Goal: Transaction & Acquisition: Purchase product/service

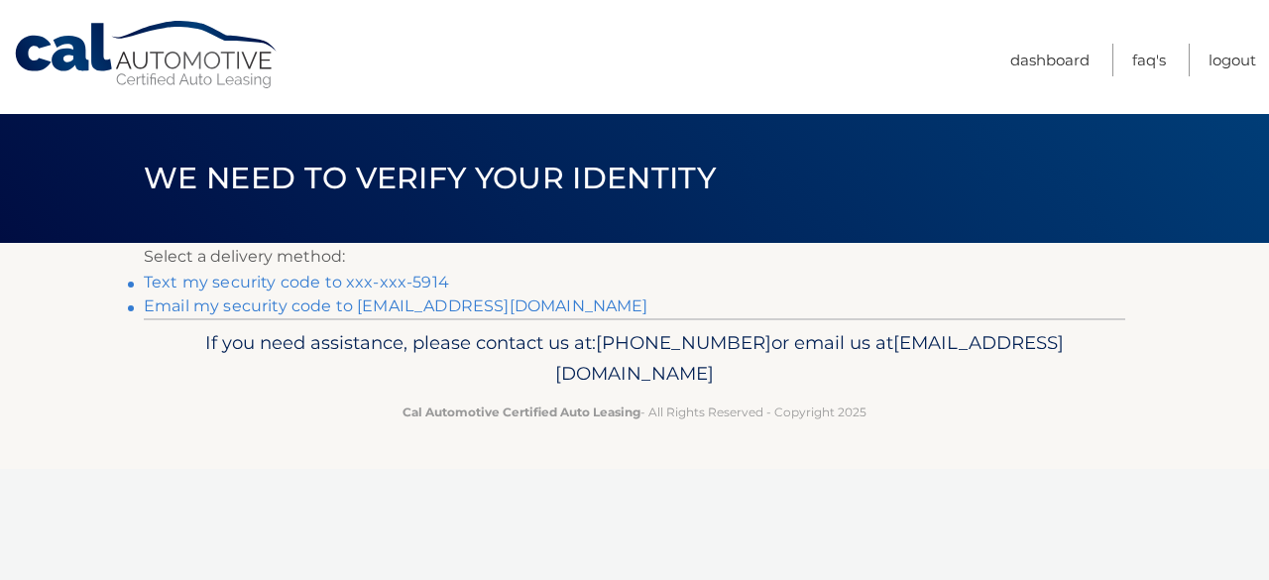
click at [325, 283] on link "Text my security code to xxx-xxx-5914" at bounding box center [296, 282] width 305 height 19
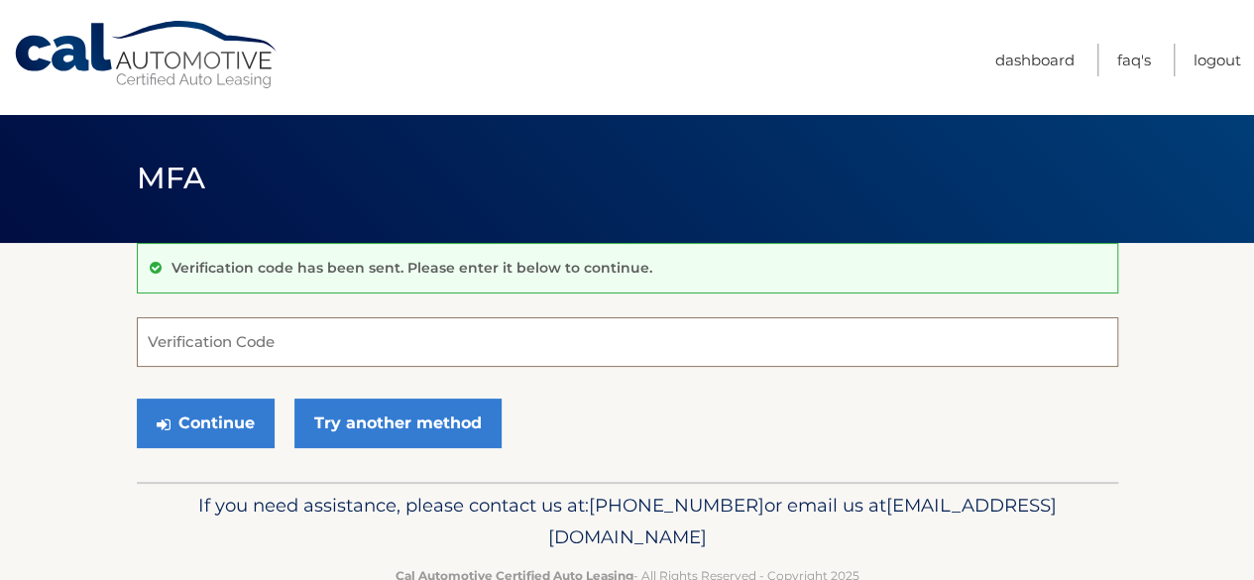
click at [315, 332] on input "Verification Code" at bounding box center [628, 342] width 982 height 50
type input "552225"
click at [137, 399] on button "Continue" at bounding box center [206, 424] width 138 height 50
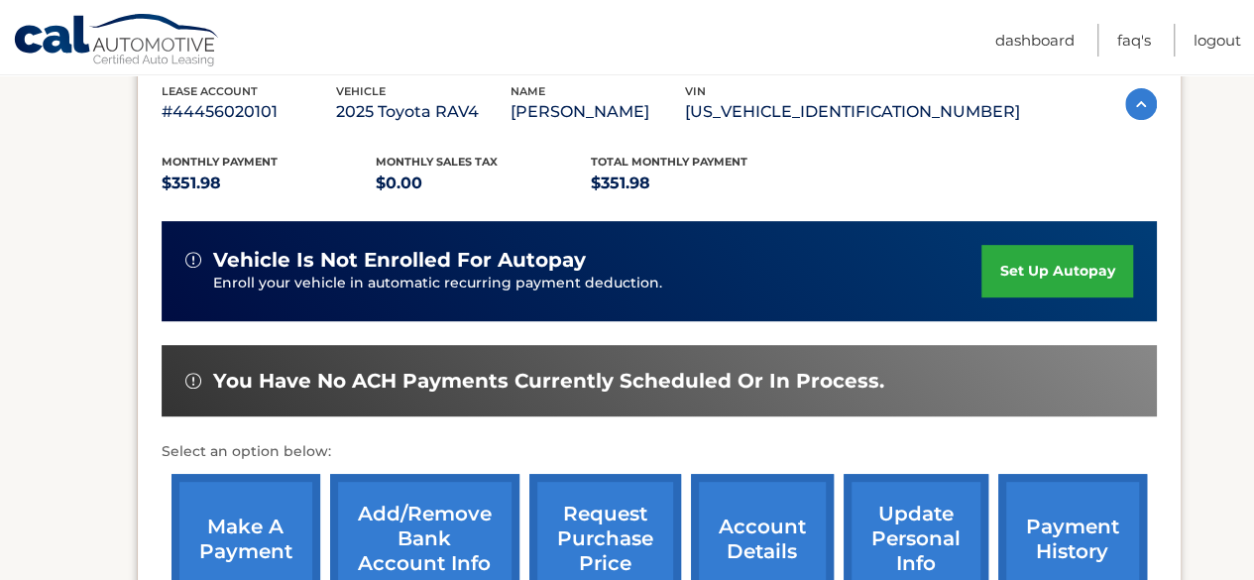
scroll to position [397, 0]
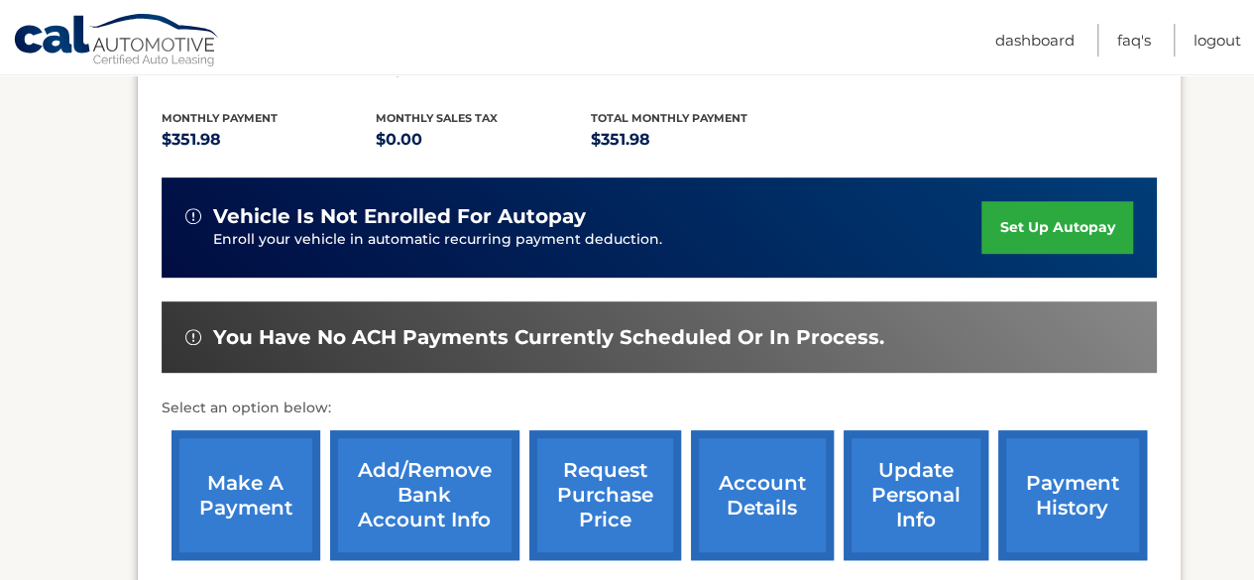
click at [266, 472] on link "make a payment" at bounding box center [246, 495] width 149 height 130
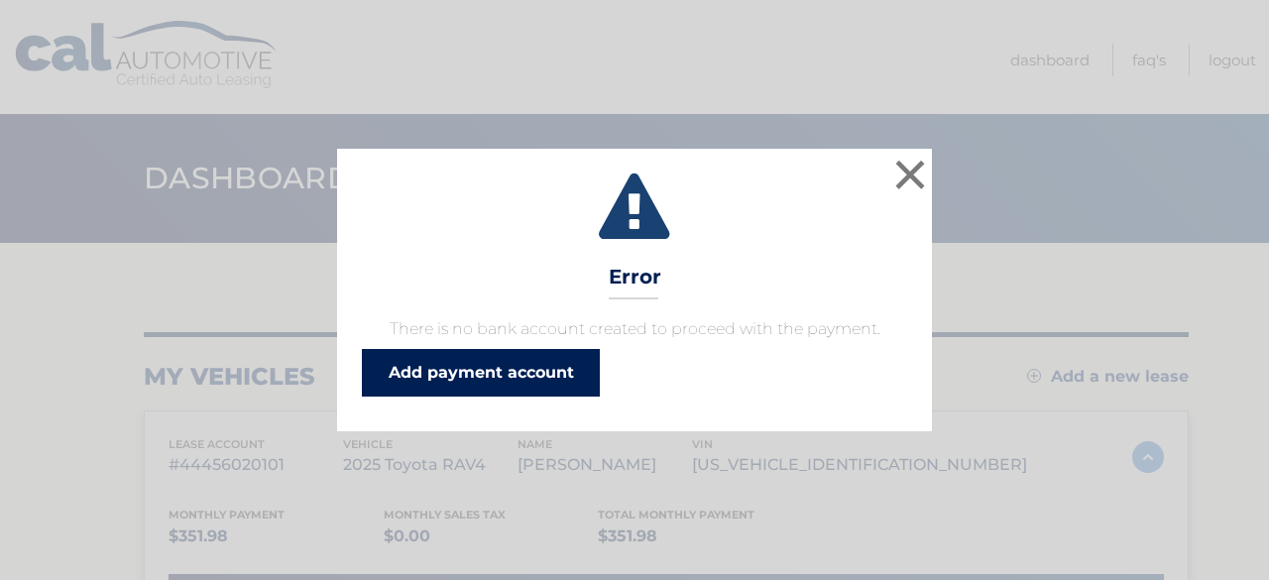
click at [414, 370] on link "Add payment account" at bounding box center [481, 373] width 238 height 48
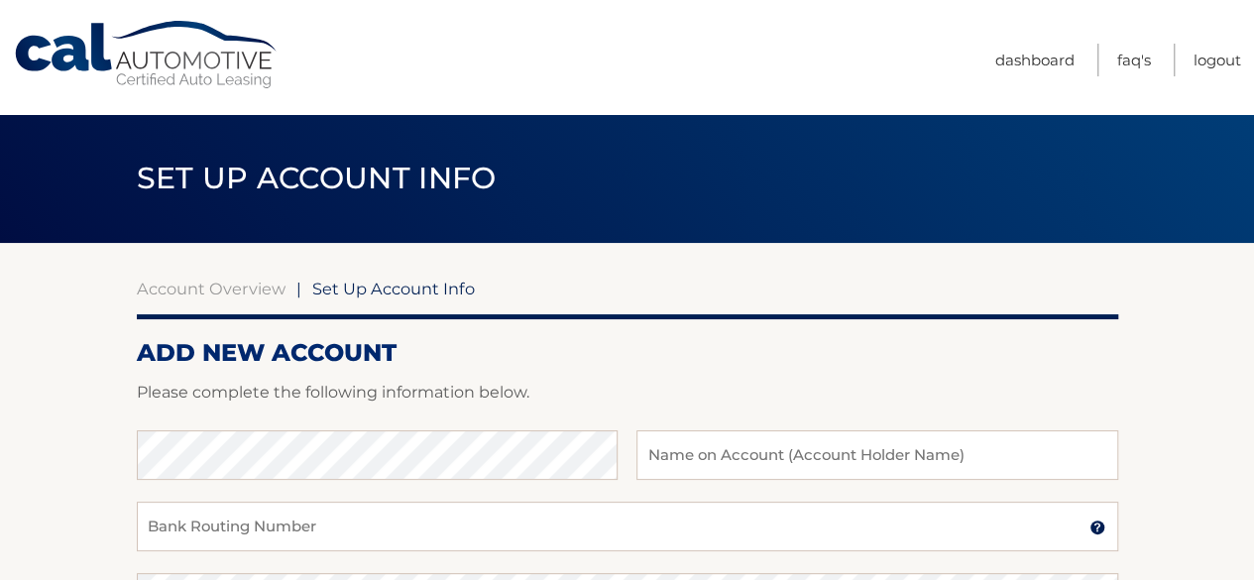
scroll to position [99, 0]
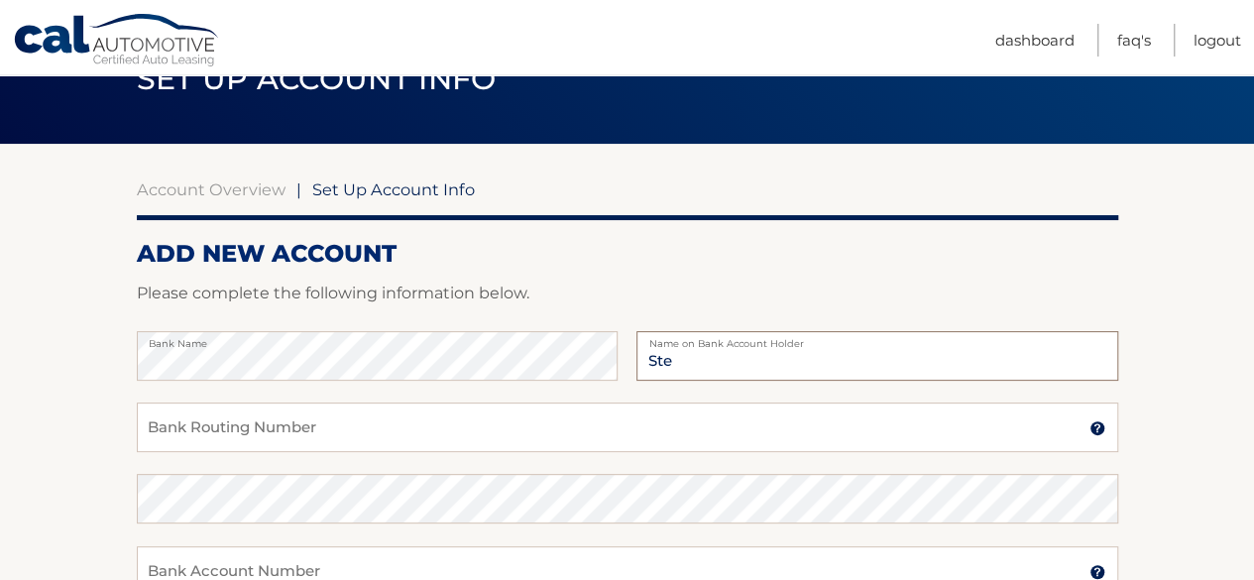
type input "[PERSON_NAME]"
click at [598, 418] on input "Bank Routing Number" at bounding box center [628, 428] width 982 height 50
click at [318, 427] on input "Bank Routing Number" at bounding box center [628, 428] width 982 height 50
type input "021000021"
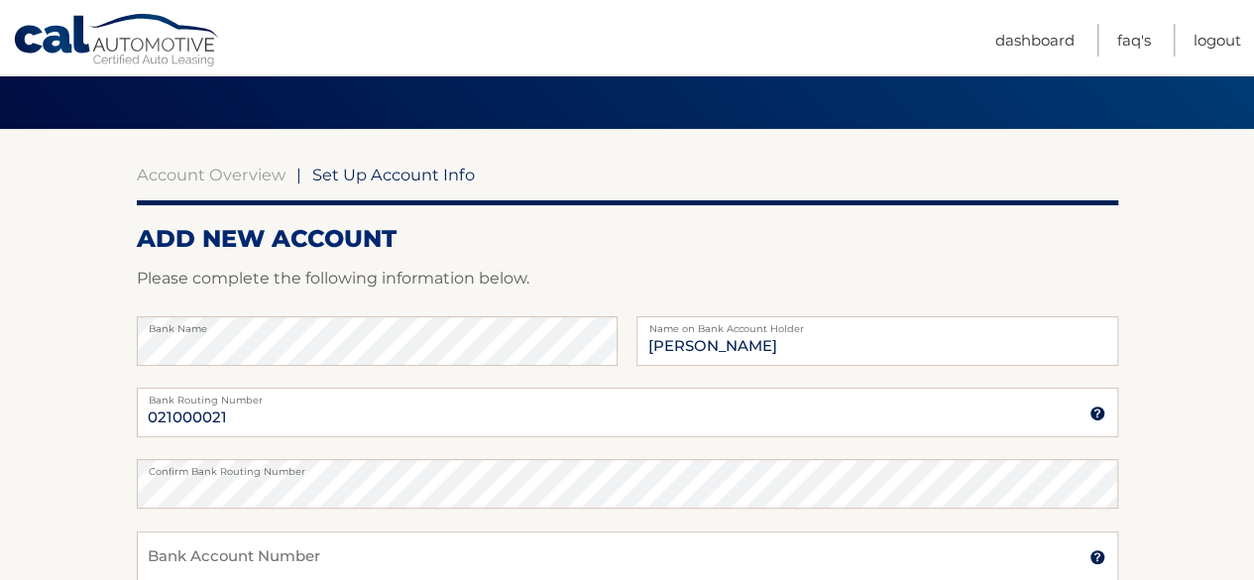
scroll to position [551, 0]
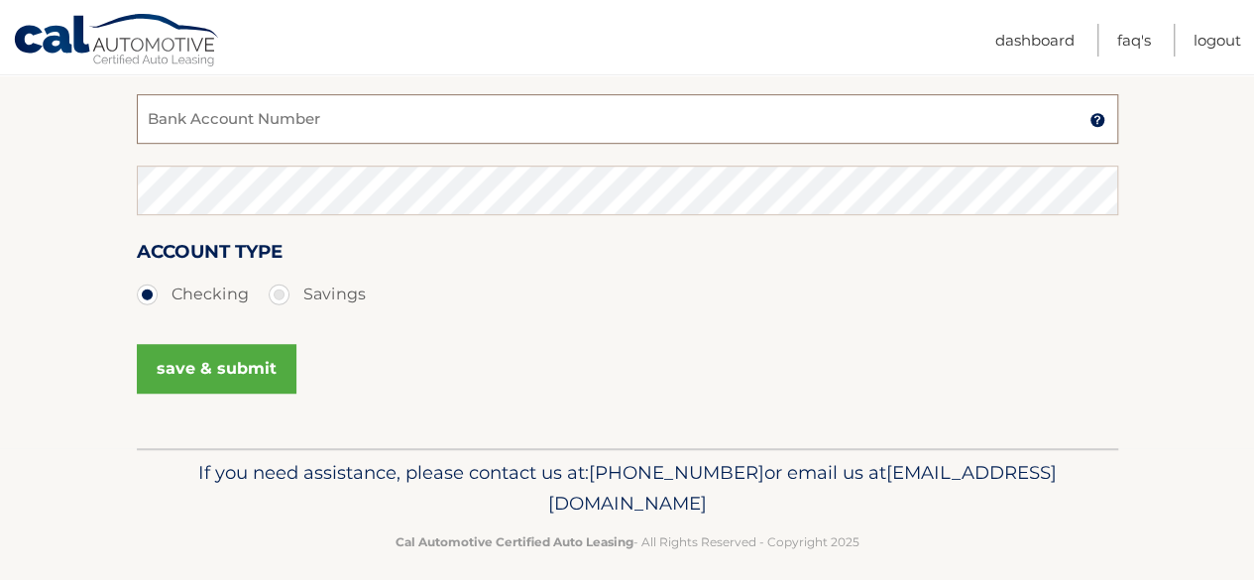
click at [327, 124] on input "Bank Account Number" at bounding box center [628, 119] width 982 height 50
type input "116171350"
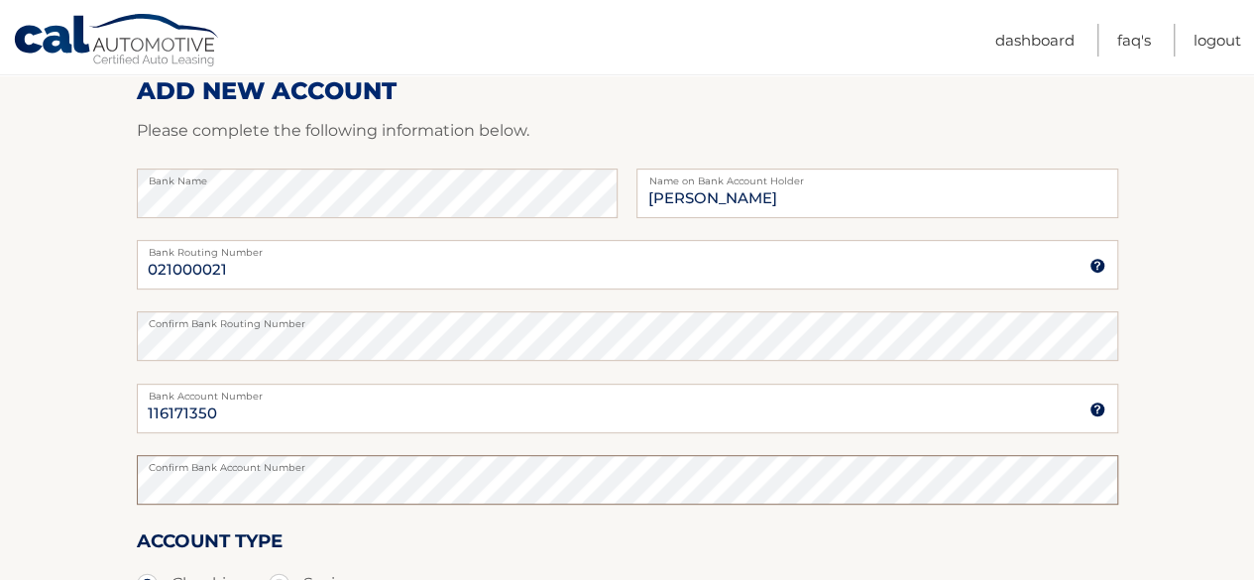
scroll to position [254, 0]
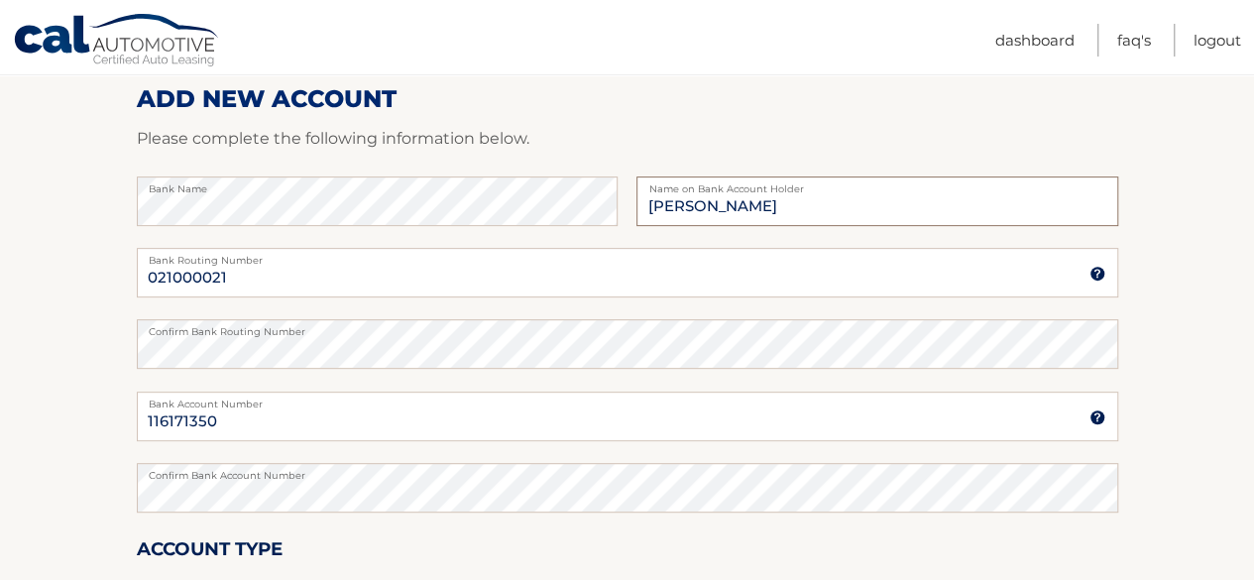
drag, startPoint x: 879, startPoint y: 198, endPoint x: 640, endPoint y: 198, distance: 238.9
click at [640, 198] on input "stephanie ingenito" at bounding box center [877, 201] width 481 height 50
click at [834, 193] on input "Stephanie Ingenito" at bounding box center [877, 201] width 481 height 50
type input "Stephanie Ingenito"
click at [839, 128] on p "Please complete the following information below." at bounding box center [628, 139] width 982 height 28
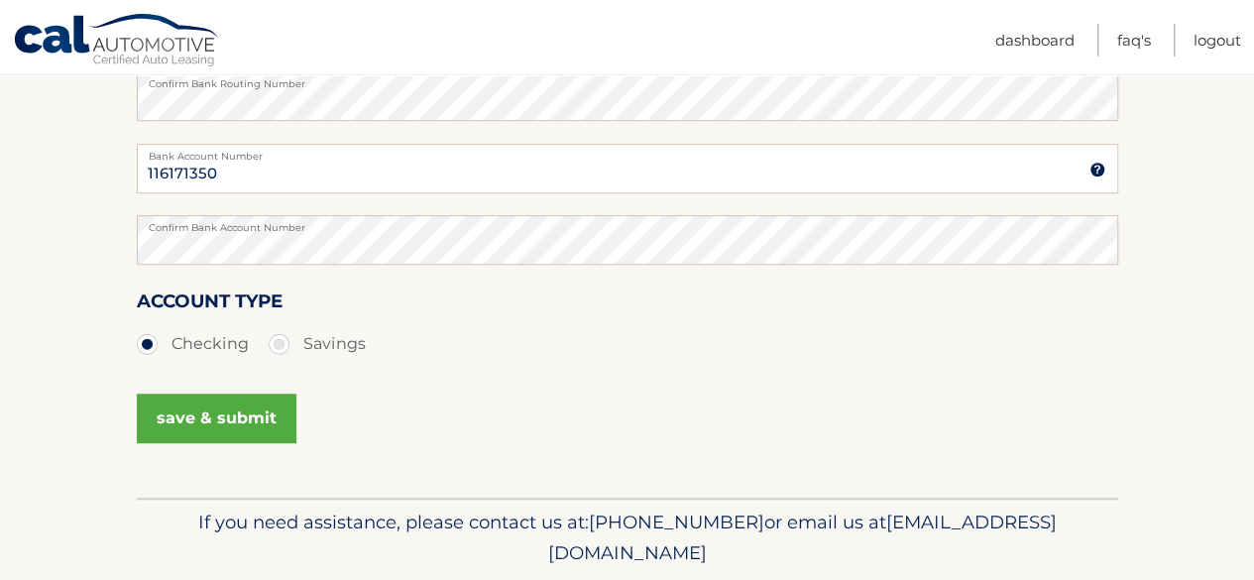
scroll to position [551, 0]
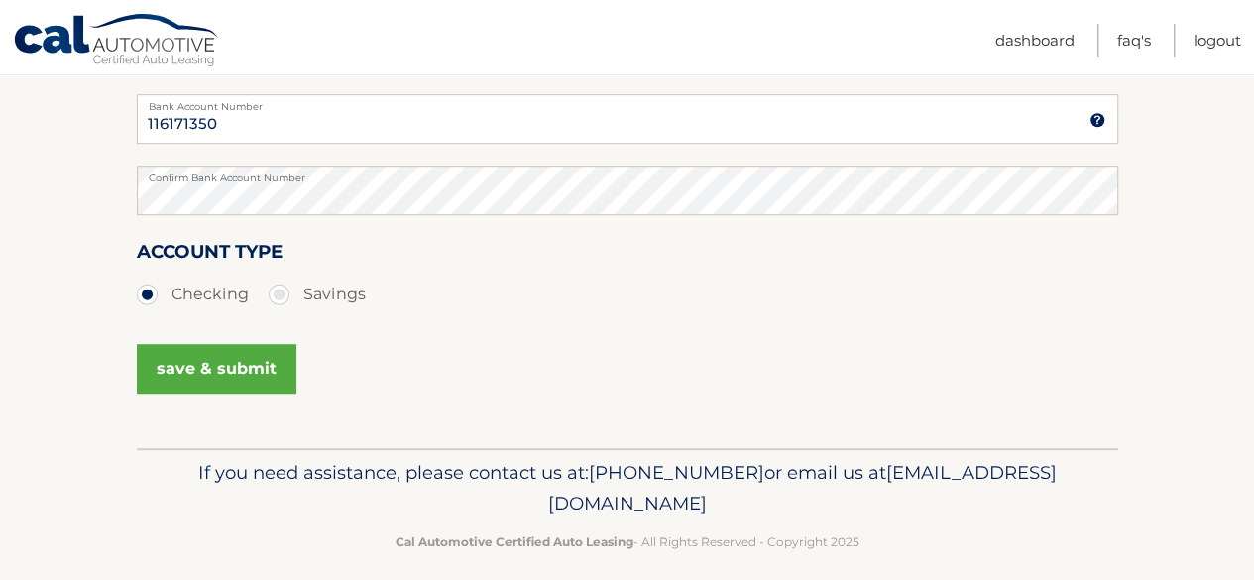
click at [192, 382] on button "save & submit" at bounding box center [217, 369] width 160 height 50
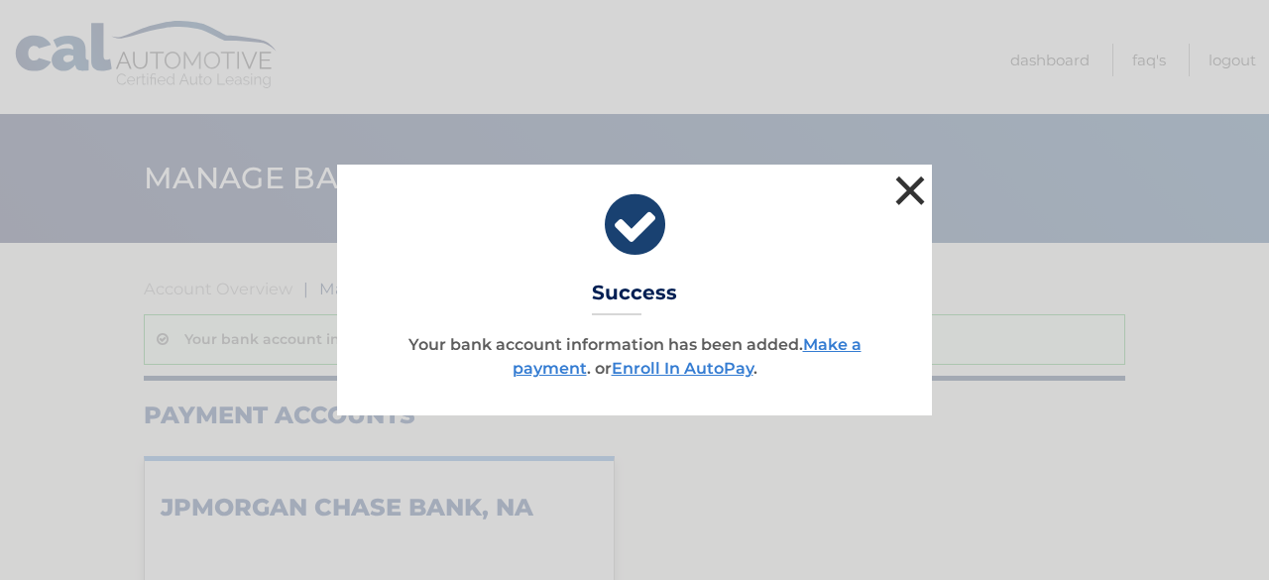
click at [906, 193] on button "×" at bounding box center [910, 191] width 40 height 40
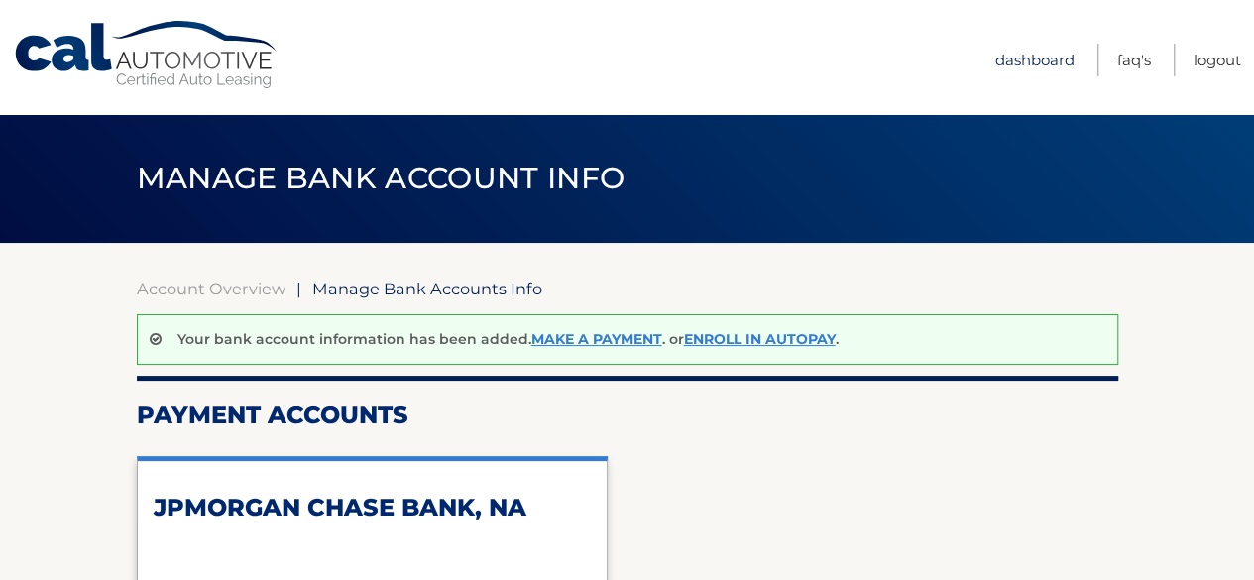
click at [1038, 57] on link "Dashboard" at bounding box center [1034, 60] width 79 height 33
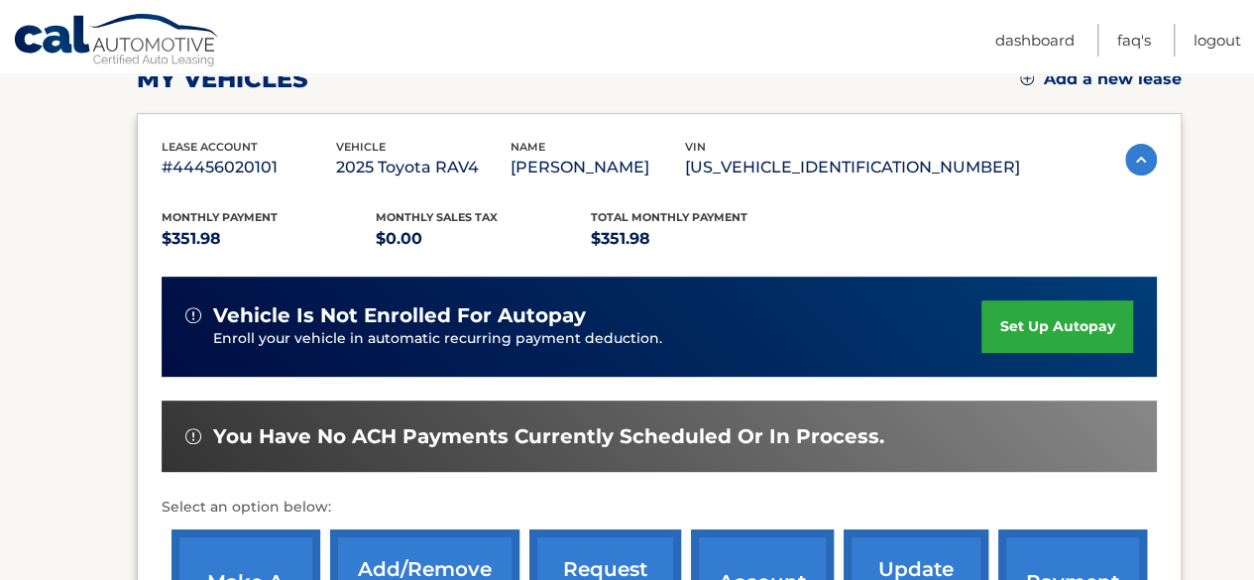
scroll to position [397, 0]
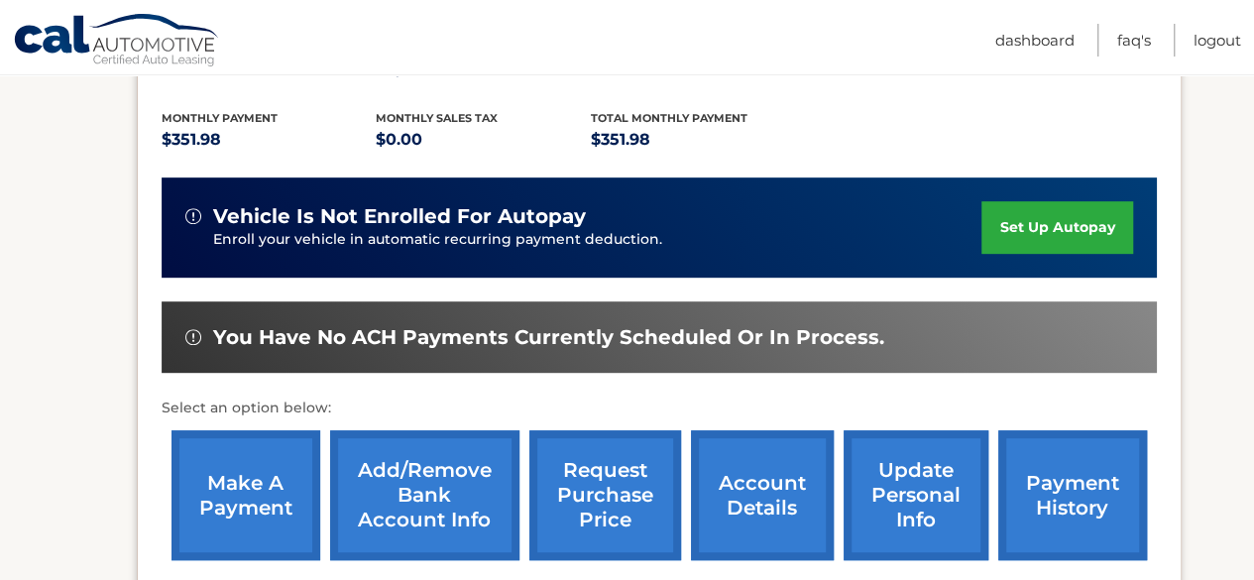
click at [234, 446] on link "make a payment" at bounding box center [246, 495] width 149 height 130
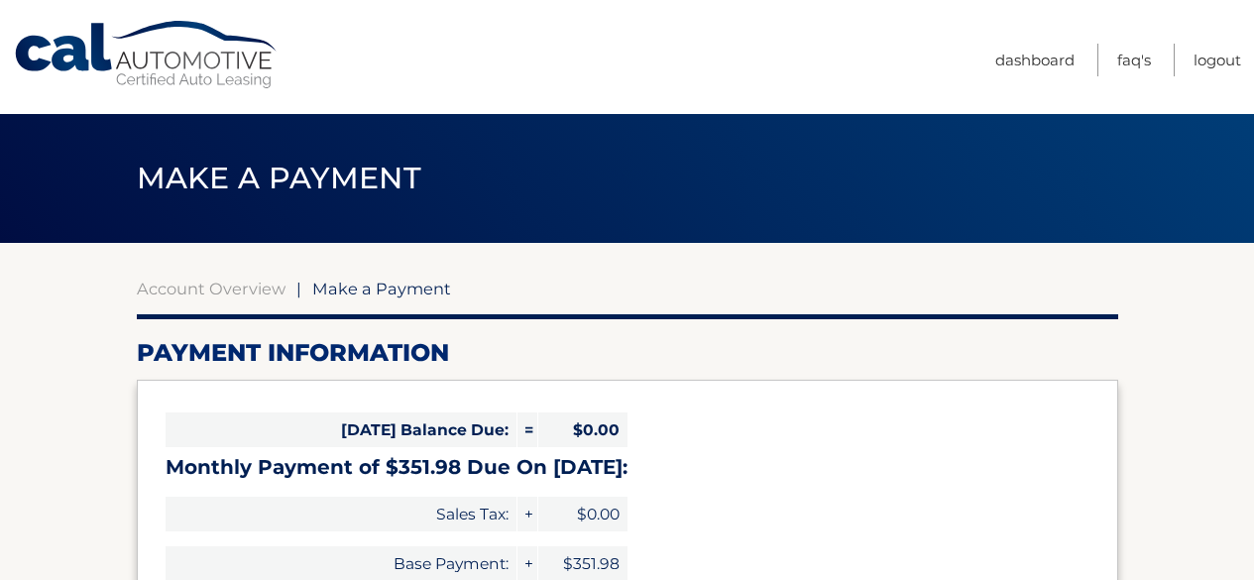
select select "YzEyN2EwNTgtMjRmMS00NzQ2LWIzYTUtZTg3MjgyZGYxMmM4"
